Goal: Information Seeking & Learning: Learn about a topic

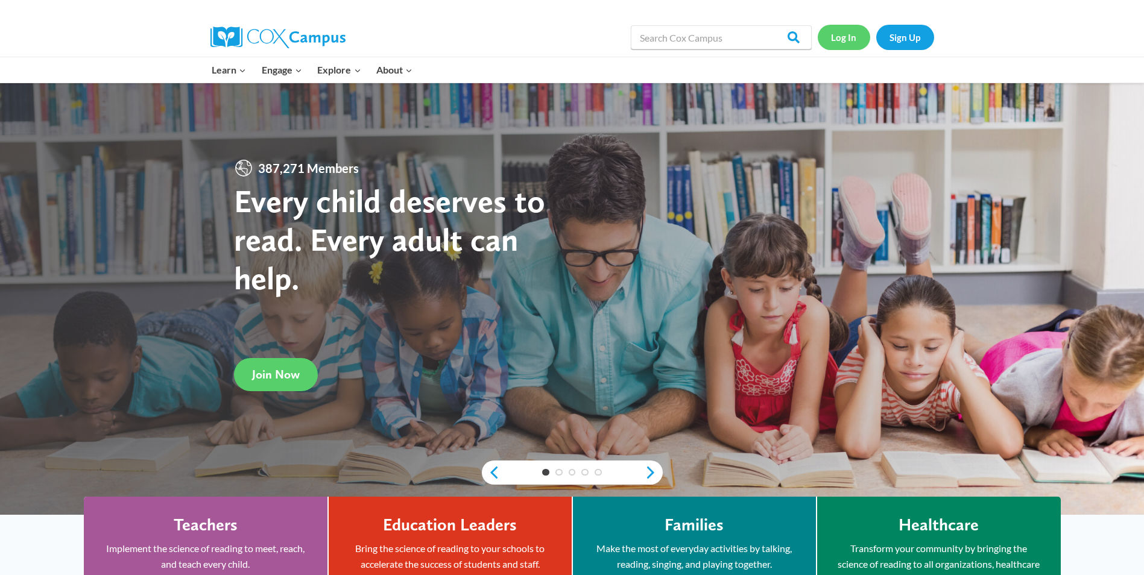
click at [826, 34] on link "Log In" at bounding box center [844, 37] width 52 height 25
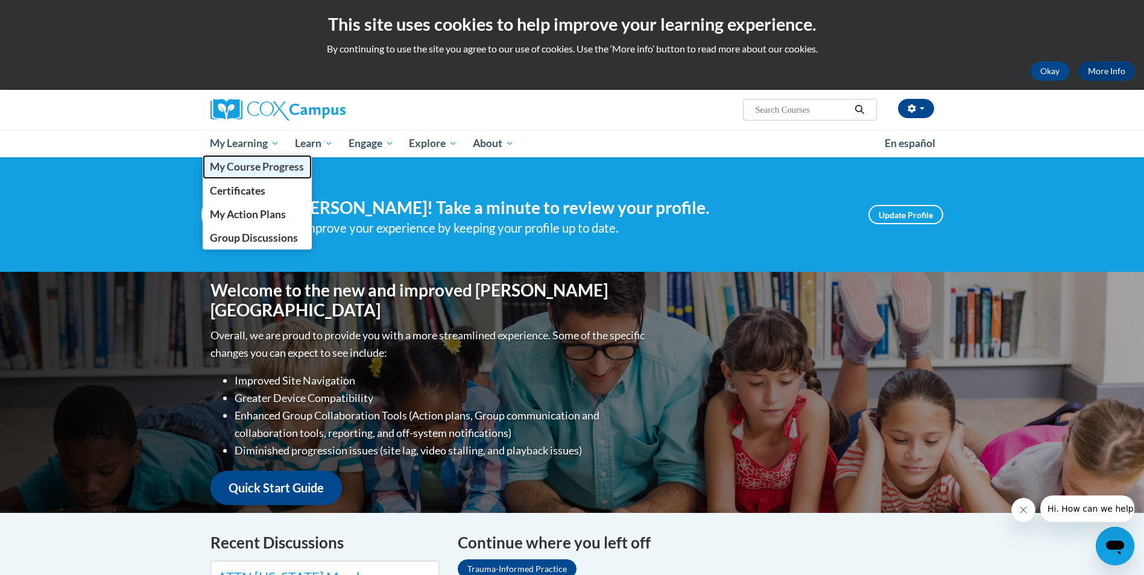
click at [247, 169] on span "My Course Progress" at bounding box center [257, 166] width 94 height 13
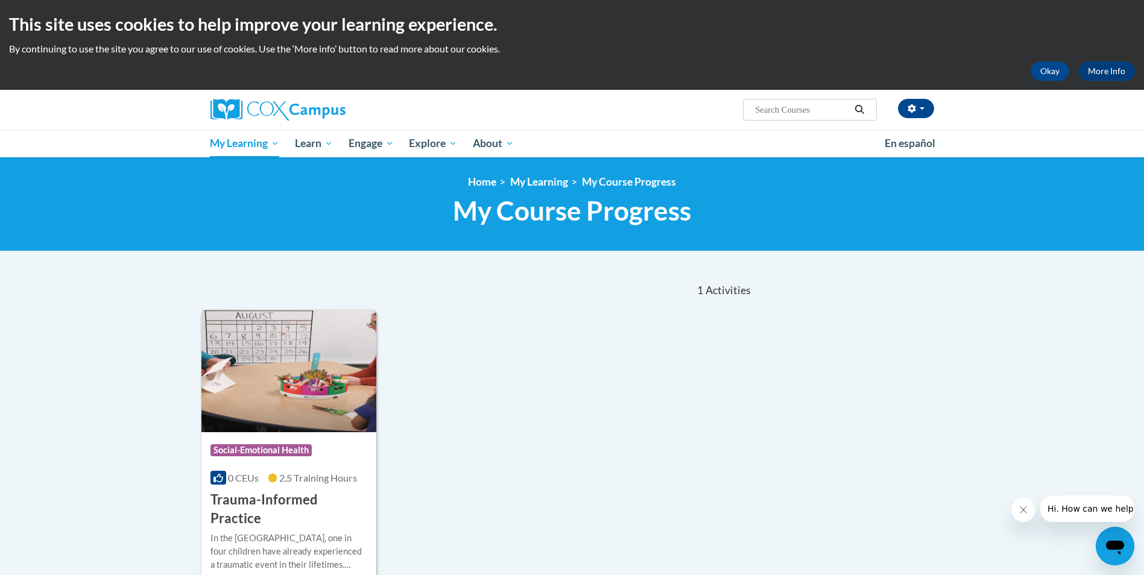
click at [274, 370] on img at bounding box center [289, 370] width 176 height 123
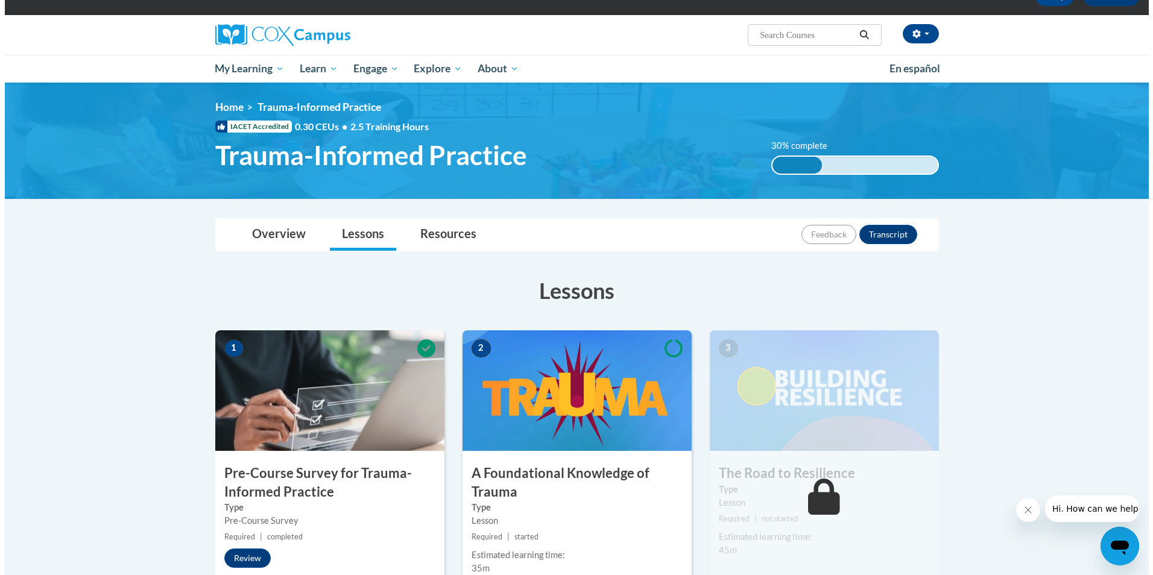
scroll to position [241, 0]
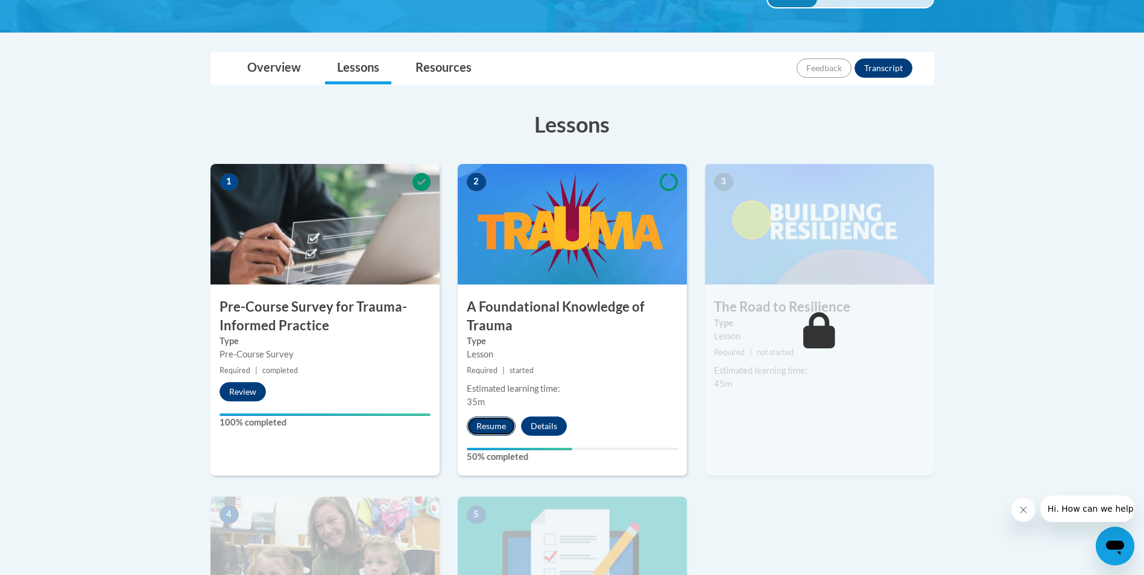
click at [496, 423] on button "Resume" at bounding box center [491, 426] width 49 height 19
